Goal: Use online tool/utility: Utilize a website feature to perform a specific function

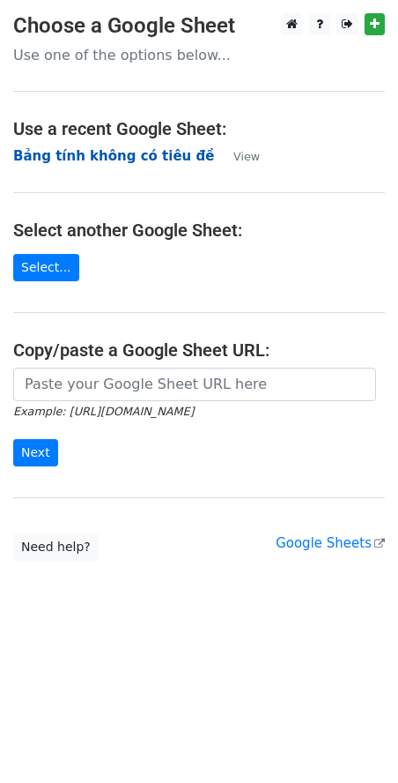
click at [63, 158] on strong "Bảng tính không có tiêu đề" at bounding box center [113, 156] width 201 height 16
click at [59, 149] on strong "Bảng tính không có tiêu đề" at bounding box center [113, 156] width 201 height 16
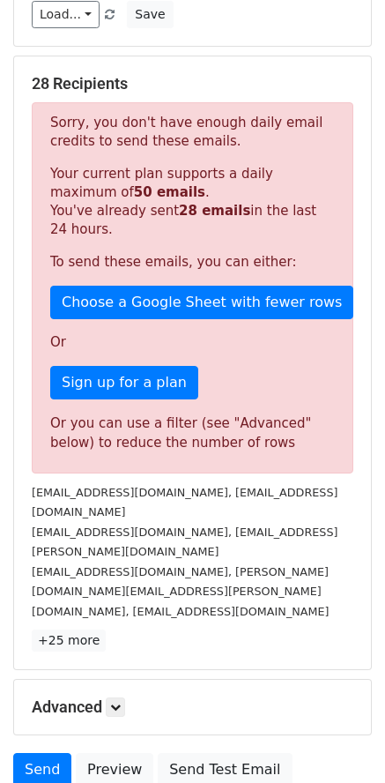
scroll to position [284, 0]
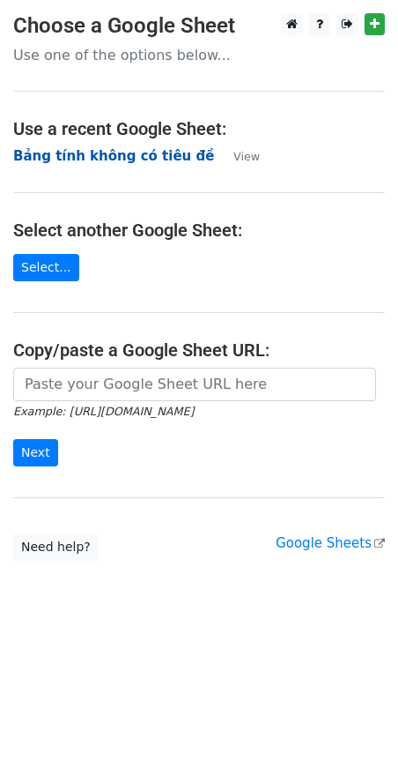
click at [103, 153] on strong "Bảng tính không có tiêu đề" at bounding box center [113, 156] width 201 height 16
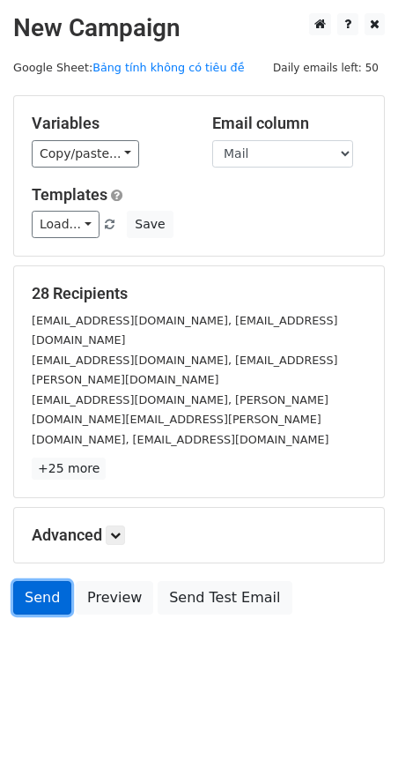
click at [50, 581] on link "Send" at bounding box center [42, 597] width 58 height 33
